Goal: Book appointment/travel/reservation

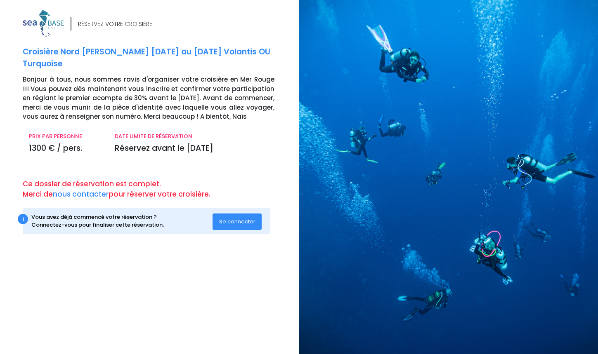
click at [240, 222] on span "Se connecter" at bounding box center [237, 222] width 36 height 8
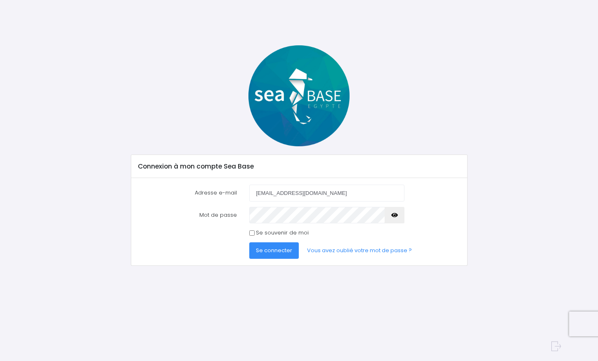
click at [269, 194] on input "oliviergastaud@aol.com" at bounding box center [326, 193] width 155 height 17
type input "sylvie.gastaud@aol.com"
click at [277, 252] on span "Se connecter" at bounding box center [274, 251] width 36 height 8
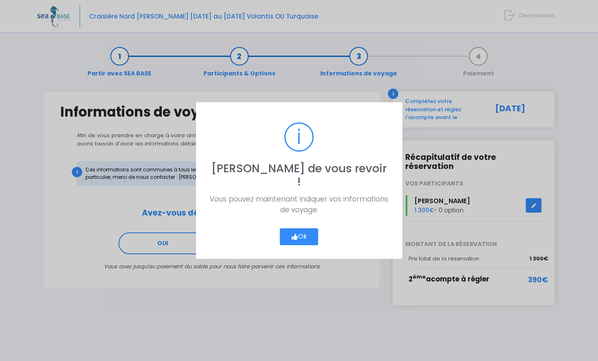
click at [297, 229] on button "Ok" at bounding box center [299, 237] width 39 height 17
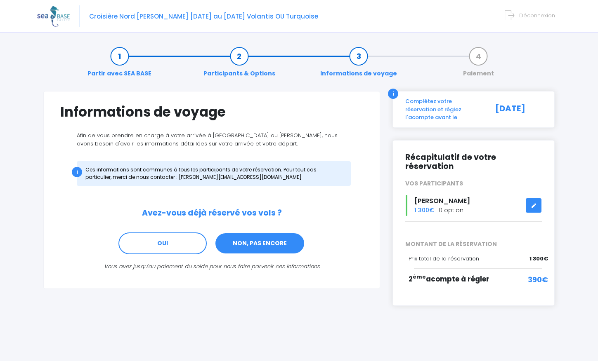
click at [259, 247] on link "NON, PAS ENCORE" at bounding box center [260, 244] width 90 height 22
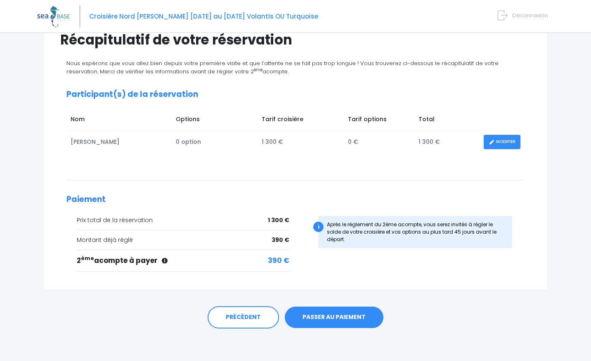
scroll to position [73, 0]
click at [336, 313] on link "PASSER AU PAIEMENT" at bounding box center [334, 316] width 99 height 21
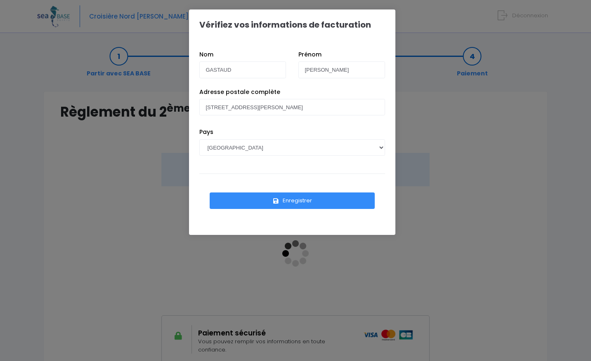
click at [299, 198] on button "Enregistrer" at bounding box center [292, 201] width 165 height 17
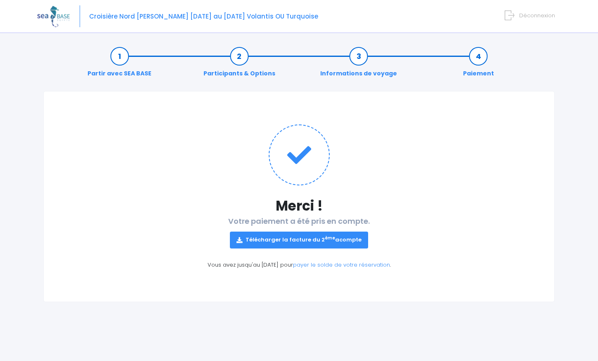
click at [311, 240] on link "Télécharger la facture du 2 ème acompte" at bounding box center [299, 240] width 138 height 17
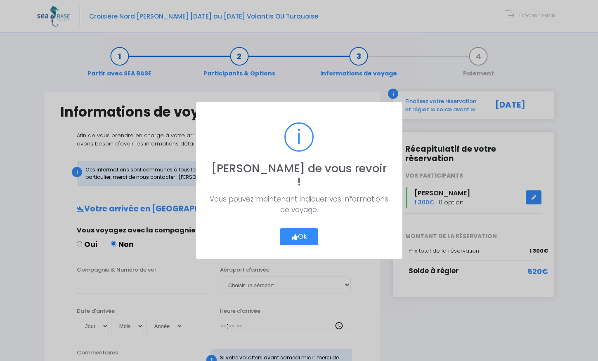
click at [295, 237] on icon "button" at bounding box center [294, 237] width 7 height 0
